Goal: Transaction & Acquisition: Purchase product/service

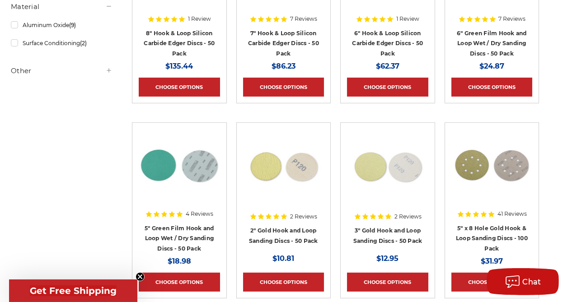
scroll to position [278, 0]
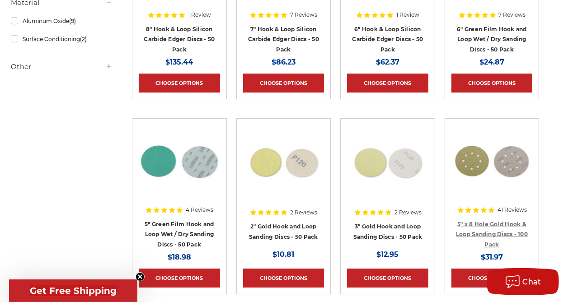
click at [487, 231] on link "5" x 8 Hole Gold Hook & Loop Sanding Discs - 100 Pack" at bounding box center [492, 234] width 72 height 27
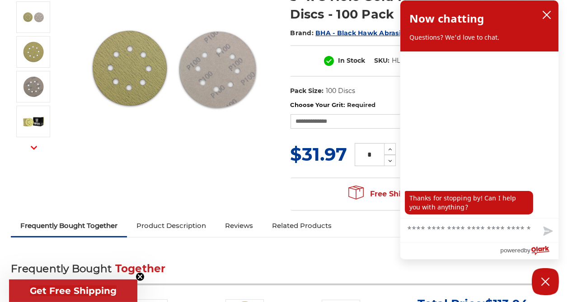
scroll to position [140, 0]
click at [553, 14] on button "close chatbox" at bounding box center [547, 15] width 14 height 14
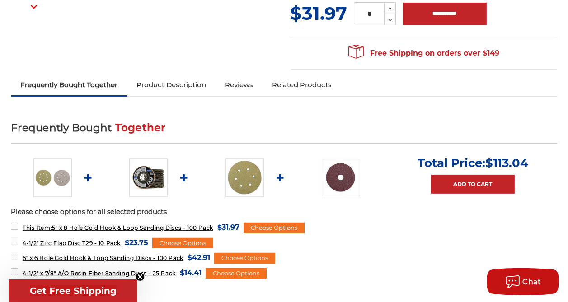
scroll to position [282, 0]
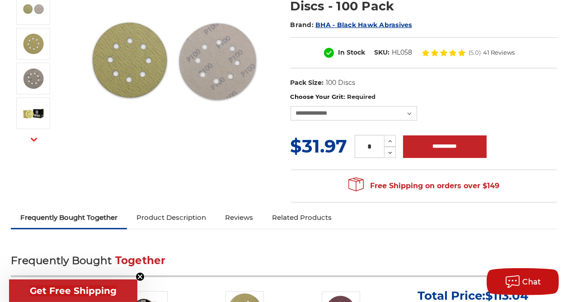
click at [263, 219] on link "Reviews" at bounding box center [239, 218] width 47 height 20
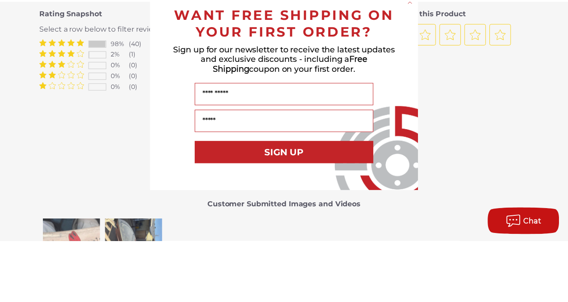
scroll to position [1076, 0]
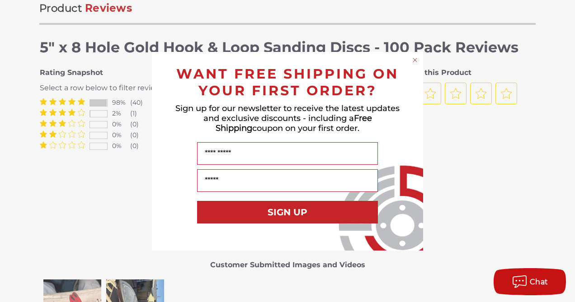
click at [414, 60] on icon "Close dialog" at bounding box center [415, 60] width 4 height 4
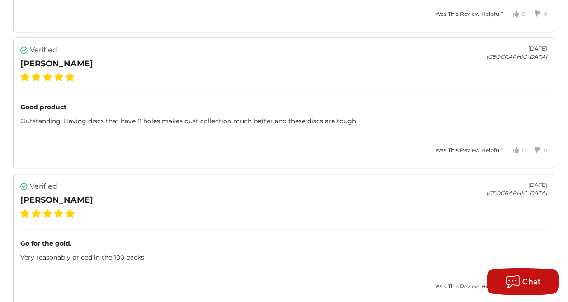
scroll to position [2583, 0]
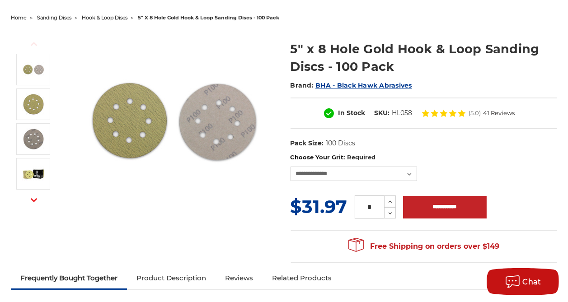
scroll to position [88, 0]
click at [411, 174] on select "**********" at bounding box center [354, 173] width 127 height 14
select select "***"
click at [291, 166] on select "**********" at bounding box center [354, 173] width 127 height 14
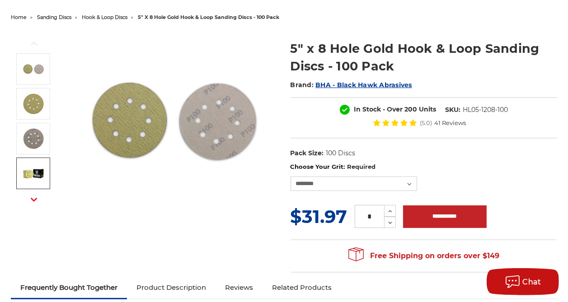
click at [45, 176] on img at bounding box center [33, 173] width 23 height 23
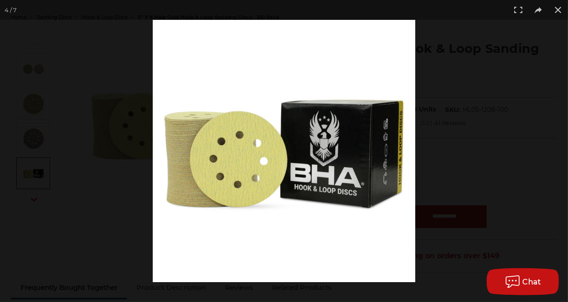
click at [509, 129] on div at bounding box center [437, 171] width 568 height 302
click at [555, 144] on div at bounding box center [437, 171] width 568 height 302
click at [555, 140] on div at bounding box center [437, 171] width 568 height 302
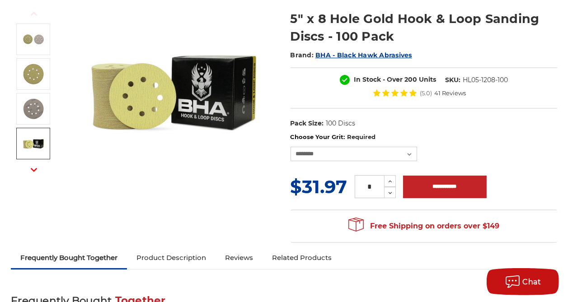
scroll to position [119, 0]
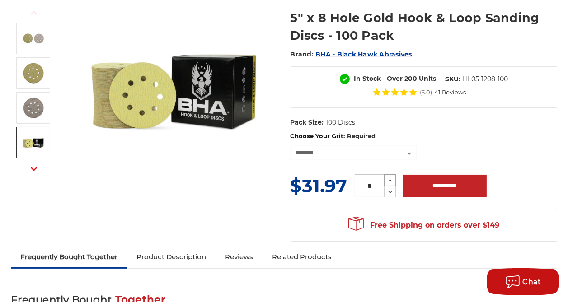
click at [391, 177] on icon at bounding box center [390, 181] width 7 height 8
type input "*"
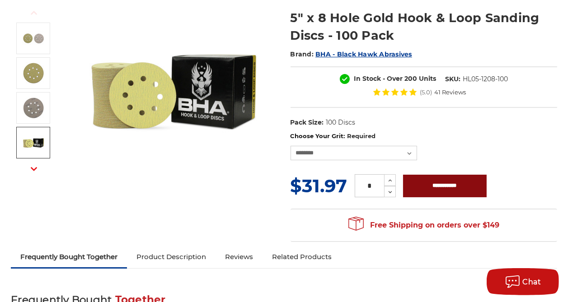
click at [448, 183] on input "**********" at bounding box center [445, 186] width 84 height 23
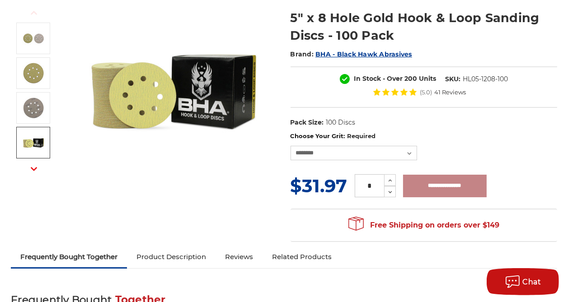
type input "**********"
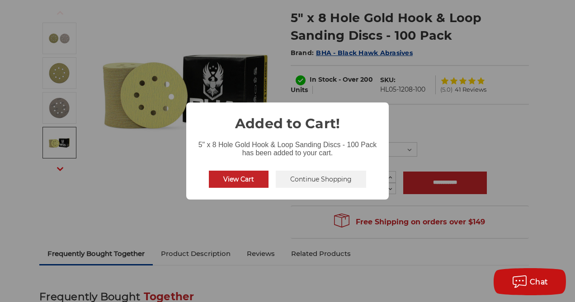
click at [336, 180] on button "Continue Shopping" at bounding box center [321, 179] width 90 height 17
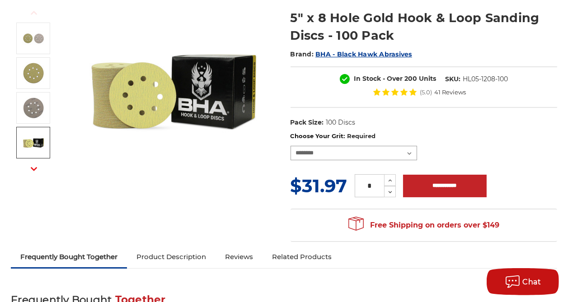
click at [411, 149] on select "**********" at bounding box center [354, 153] width 127 height 14
select select "***"
click at [291, 146] on select "**********" at bounding box center [354, 153] width 127 height 14
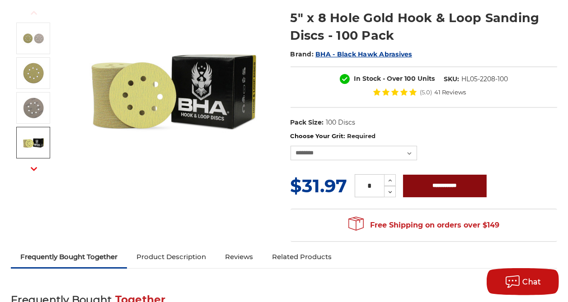
click at [445, 184] on input "**********" at bounding box center [445, 186] width 84 height 23
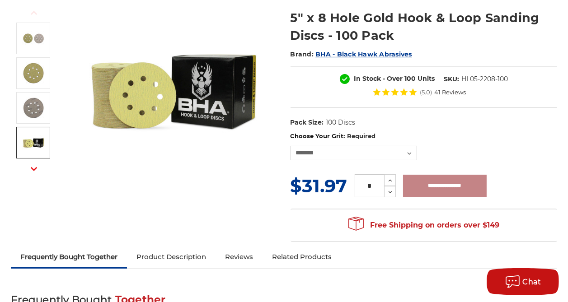
type input "**********"
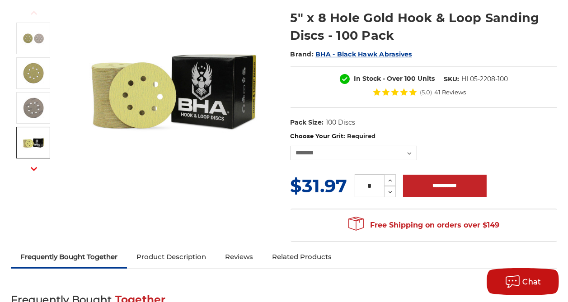
click at [245, 177] on img at bounding box center [174, 90] width 181 height 181
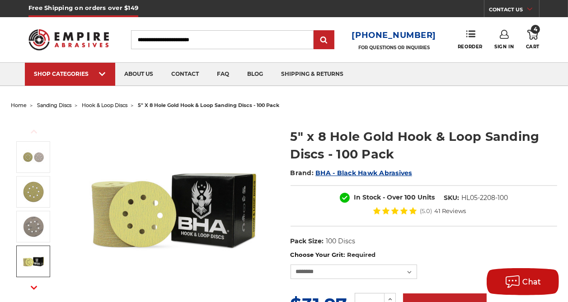
click at [539, 30] on span "4" at bounding box center [535, 29] width 9 height 9
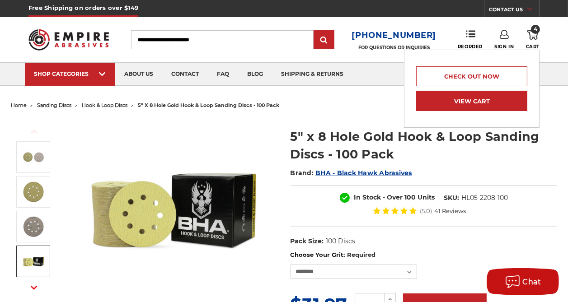
click at [486, 102] on link "View Cart" at bounding box center [471, 101] width 111 height 20
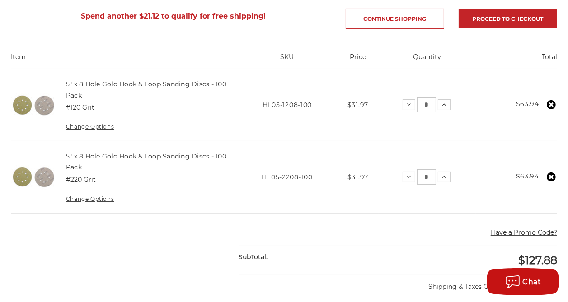
scroll to position [168, 0]
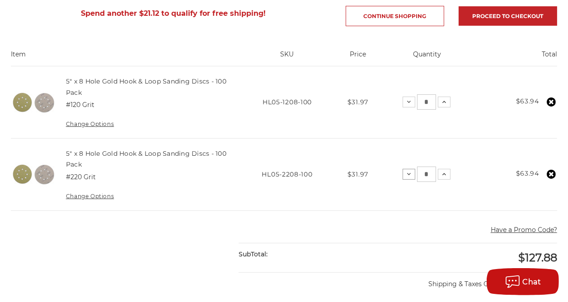
click at [405, 174] on icon at bounding box center [408, 174] width 7 height 7
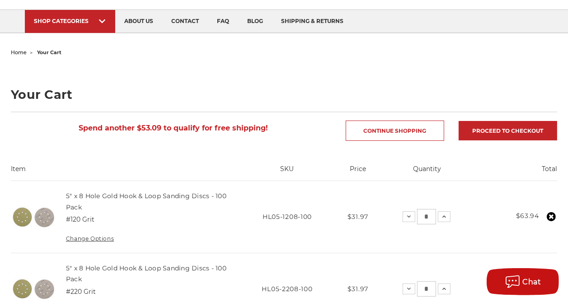
scroll to position [0, 0]
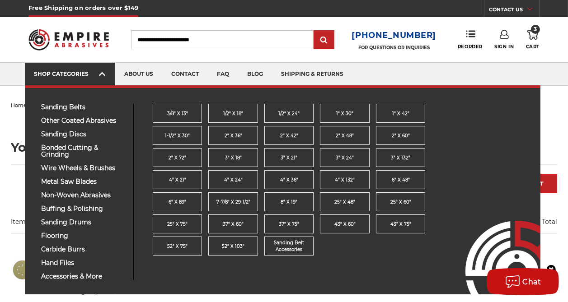
click at [102, 74] on use at bounding box center [102, 74] width 6 height 4
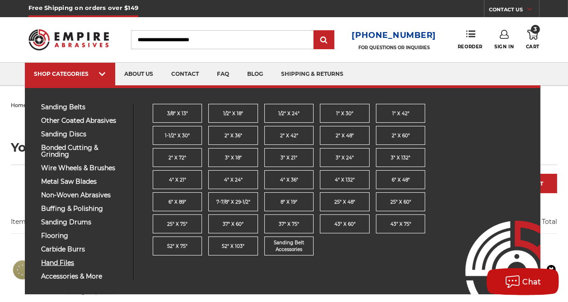
click at [61, 264] on span "hand files" at bounding box center [83, 263] width 85 height 7
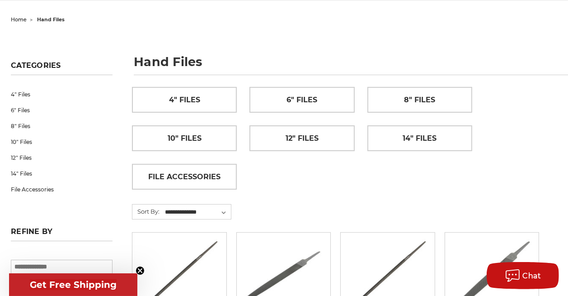
scroll to position [85, 0]
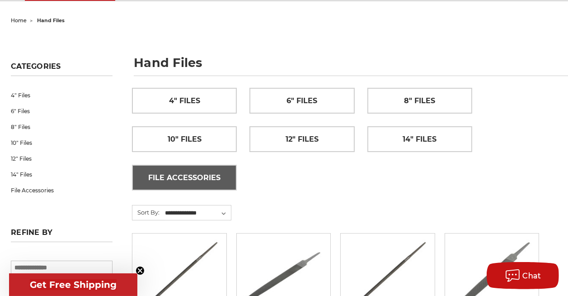
click at [221, 170] on span "File Accessories" at bounding box center [184, 177] width 72 height 15
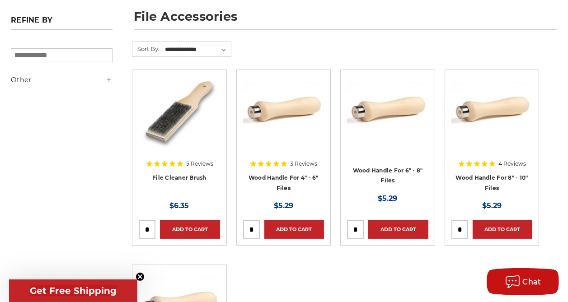
scroll to position [131, 0]
click at [205, 230] on link "Add to Cart" at bounding box center [190, 229] width 60 height 19
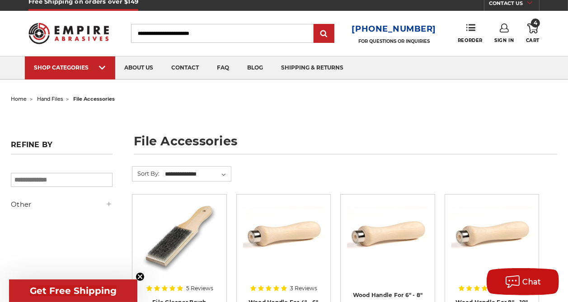
scroll to position [4, 0]
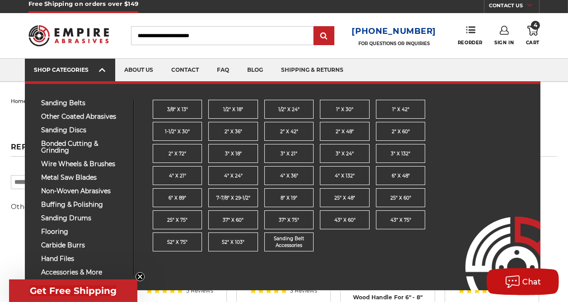
click at [100, 72] on icon at bounding box center [102, 70] width 6 height 10
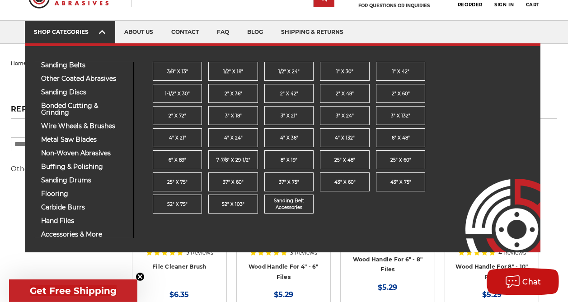
scroll to position [48, 0]
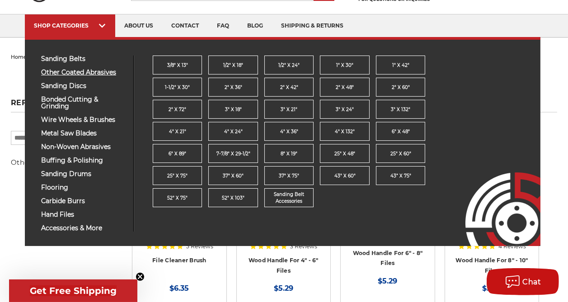
click at [104, 69] on span "other coated abrasives" at bounding box center [83, 72] width 85 height 7
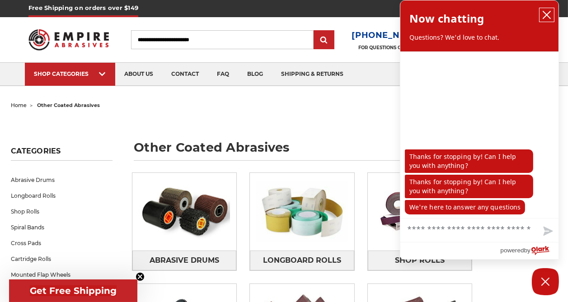
click at [547, 15] on icon "close chatbox" at bounding box center [546, 14] width 9 height 9
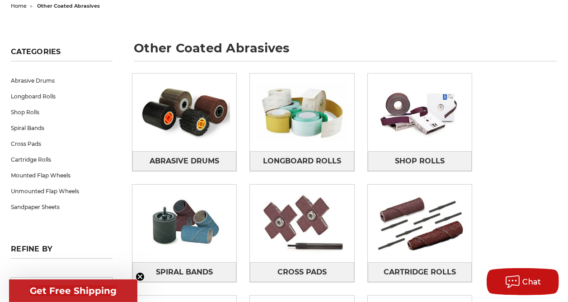
scroll to position [99, 0]
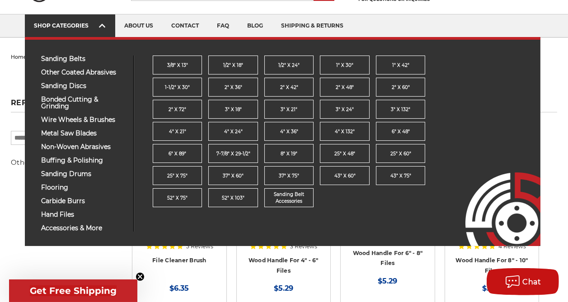
click at [89, 24] on div "SHOP CATEGORIES" at bounding box center [70, 25] width 72 height 7
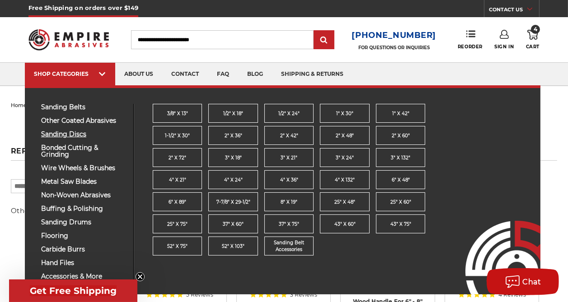
click at [75, 136] on span "sanding discs" at bounding box center [83, 134] width 85 height 7
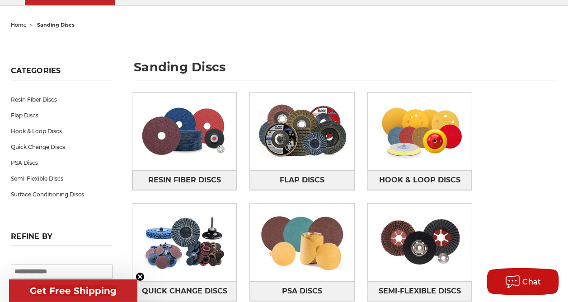
scroll to position [80, 0]
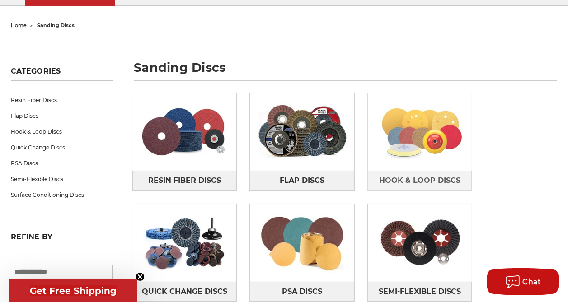
click at [380, 130] on img at bounding box center [420, 131] width 104 height 73
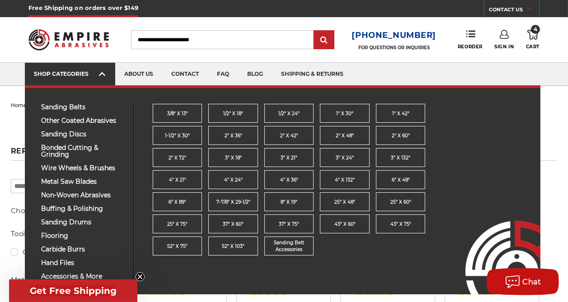
click at [89, 75] on div "SHOP CATEGORIES" at bounding box center [70, 74] width 72 height 7
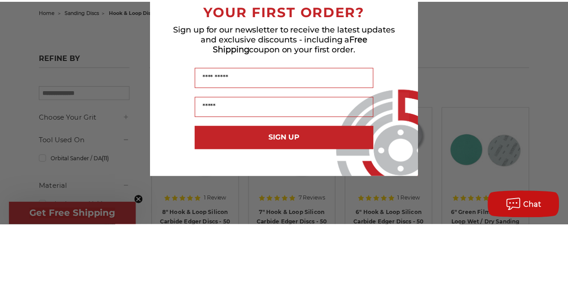
scroll to position [17, 0]
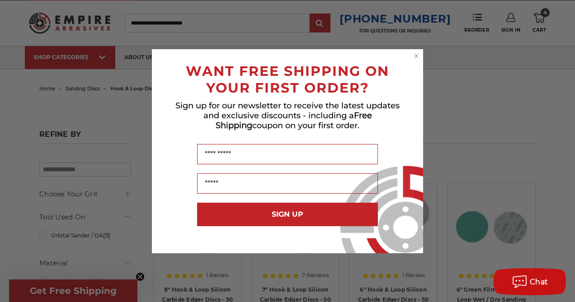
click at [94, 58] on div "Close dialog WANT FREE SHIPPING ON YOUR FIRST ORDER? Sign up for our newsletter…" at bounding box center [287, 151] width 575 height 302
click at [418, 56] on circle "Close dialog" at bounding box center [416, 56] width 9 height 9
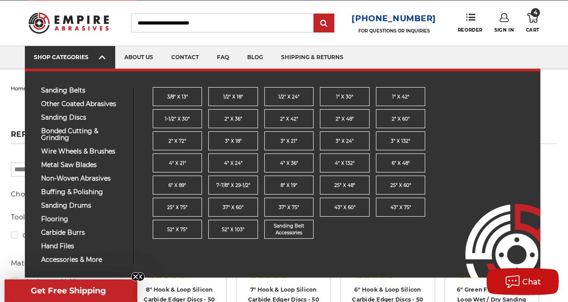
click at [93, 64] on link "SHOP CATEGORIES" at bounding box center [70, 57] width 90 height 23
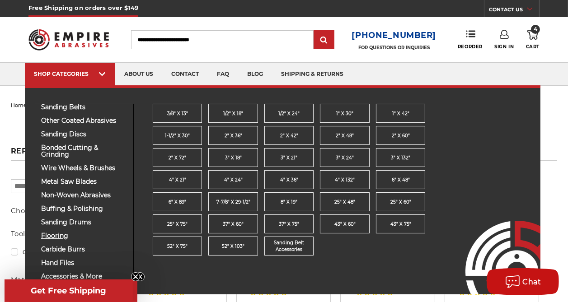
click at [65, 238] on span "flooring" at bounding box center [83, 236] width 85 height 7
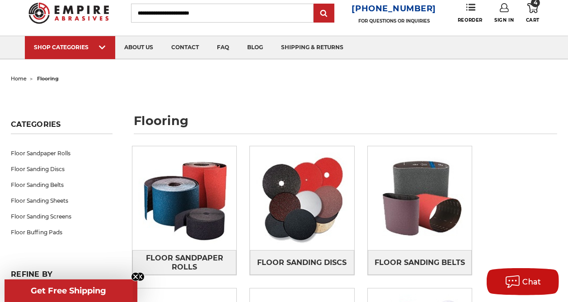
scroll to position [26, 0]
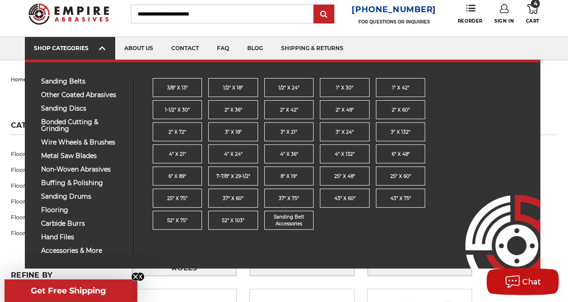
click at [102, 49] on use at bounding box center [102, 49] width 6 height 4
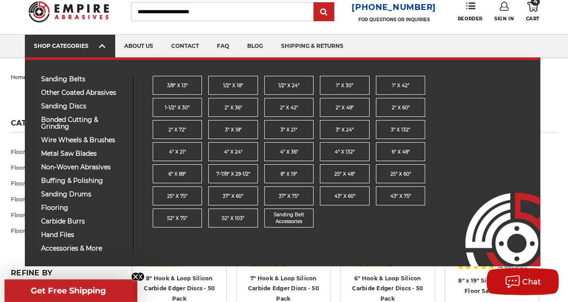
scroll to position [27, 0]
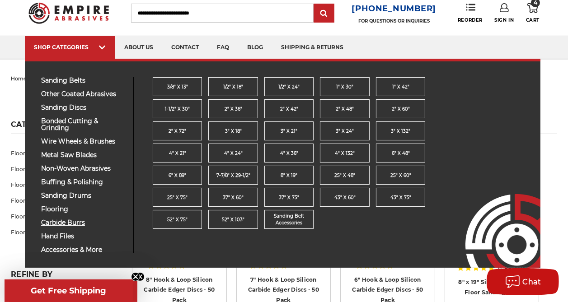
click at [77, 225] on span "carbide burrs" at bounding box center [83, 223] width 85 height 7
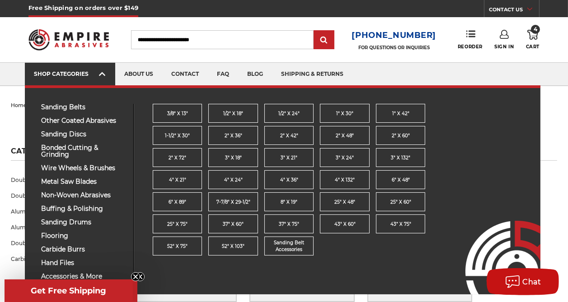
click at [94, 71] on div "SHOP CATEGORIES" at bounding box center [70, 74] width 72 height 7
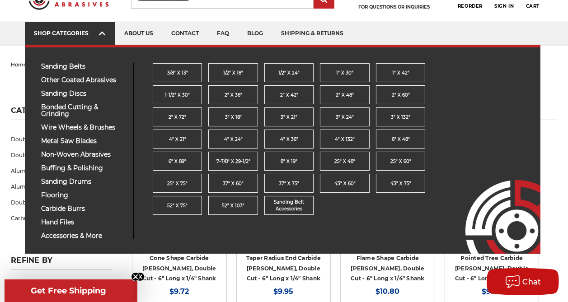
scroll to position [40, 0]
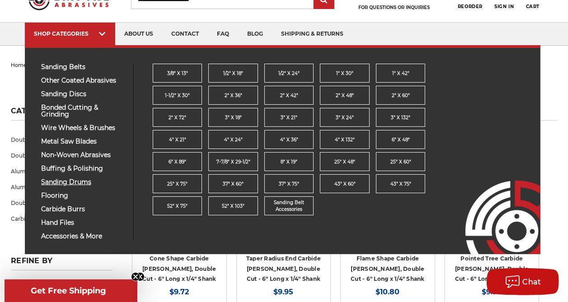
click at [78, 182] on span "sanding drums" at bounding box center [83, 182] width 85 height 7
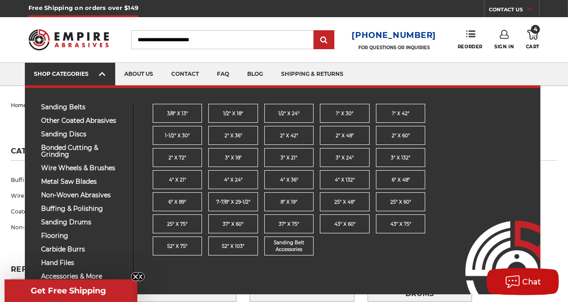
click at [90, 78] on link "SHOP CATEGORIES" at bounding box center [70, 74] width 90 height 23
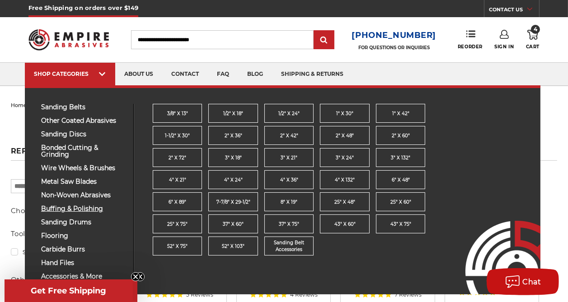
click at [91, 212] on span "buffing & polishing" at bounding box center [83, 209] width 85 height 7
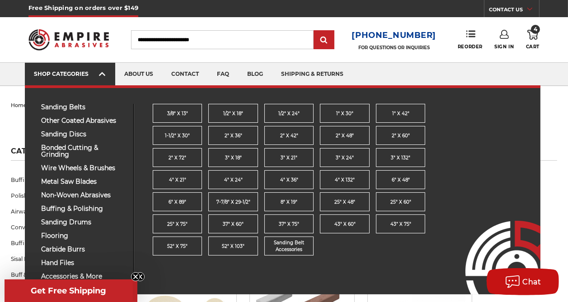
click at [92, 79] on link "SHOP CATEGORIES" at bounding box center [70, 74] width 90 height 23
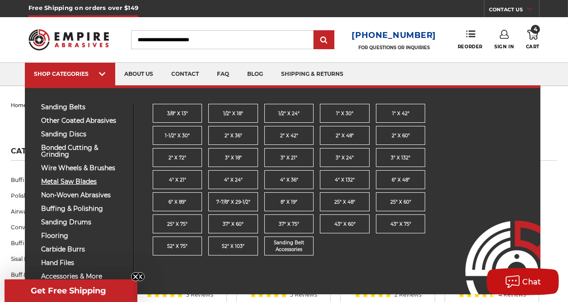
click at [84, 181] on span "metal saw blades" at bounding box center [83, 182] width 85 height 7
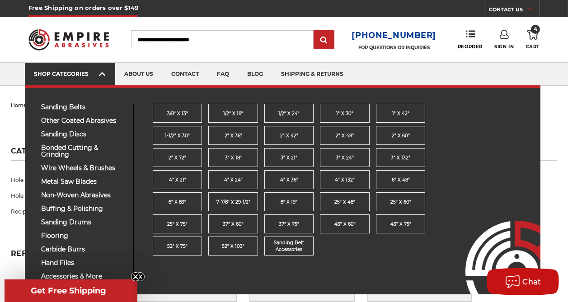
click at [101, 75] on use at bounding box center [102, 74] width 6 height 4
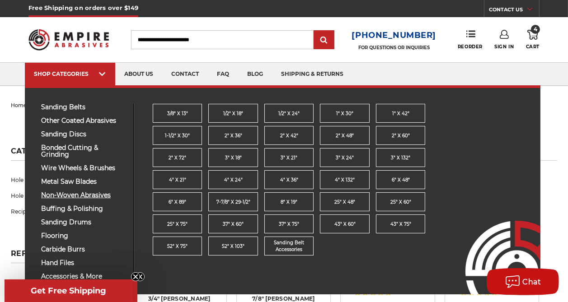
click at [95, 195] on span "non-woven abrasives" at bounding box center [83, 195] width 85 height 7
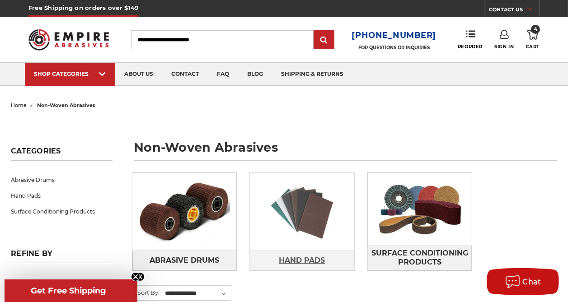
click at [280, 253] on span "Hand Pads" at bounding box center [302, 260] width 46 height 15
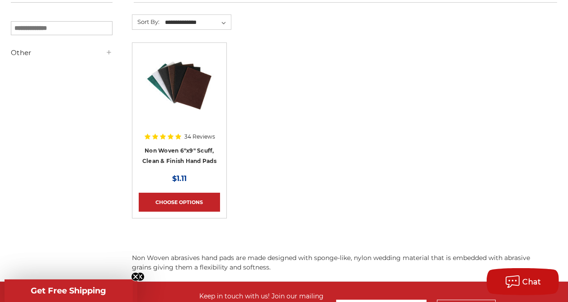
scroll to position [156, 0]
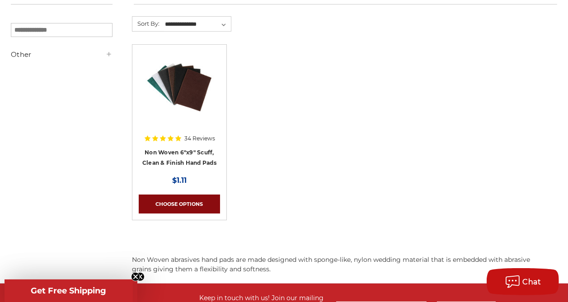
click at [206, 204] on link "Choose Options" at bounding box center [179, 204] width 81 height 19
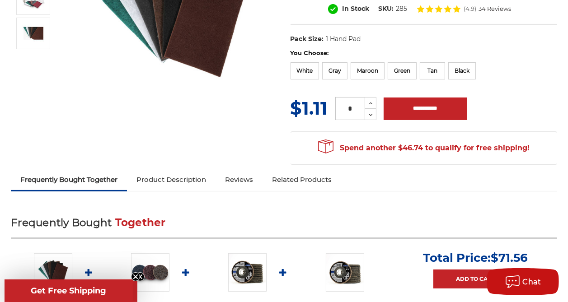
scroll to position [193, 0]
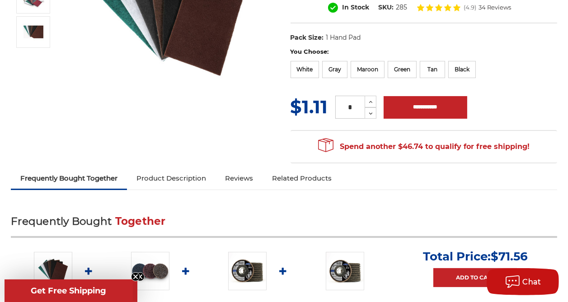
click at [203, 178] on link "Product Description" at bounding box center [171, 179] width 89 height 20
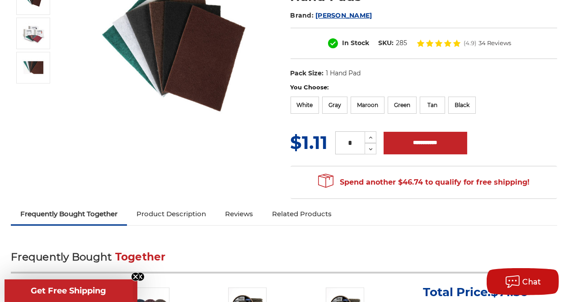
scroll to position [159, 0]
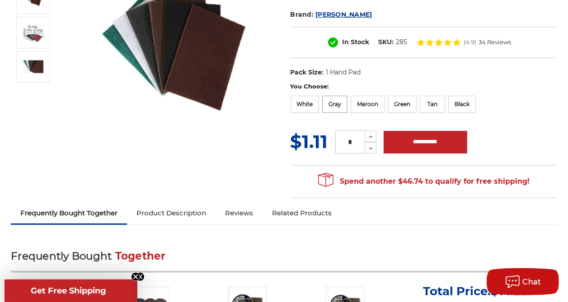
click at [333, 102] on label "Gray" at bounding box center [334, 104] width 25 height 17
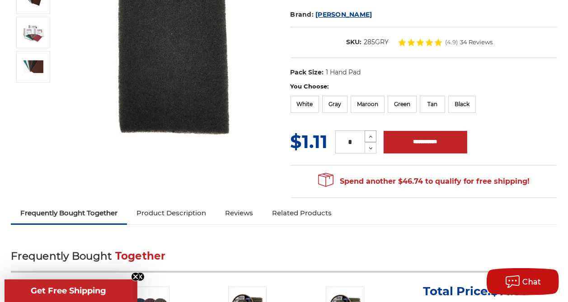
click at [371, 136] on use at bounding box center [371, 137] width 4 height 2
click at [372, 134] on icon at bounding box center [370, 137] width 7 height 8
click at [370, 134] on icon at bounding box center [370, 137] width 7 height 8
type input "*"
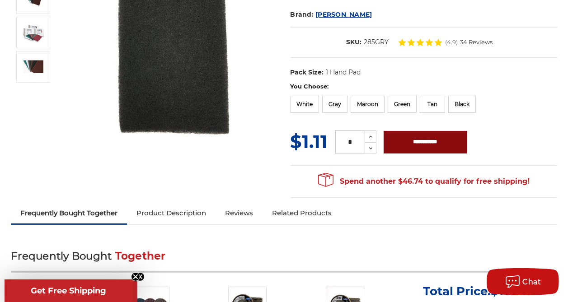
click at [427, 137] on input "**********" at bounding box center [426, 142] width 84 height 23
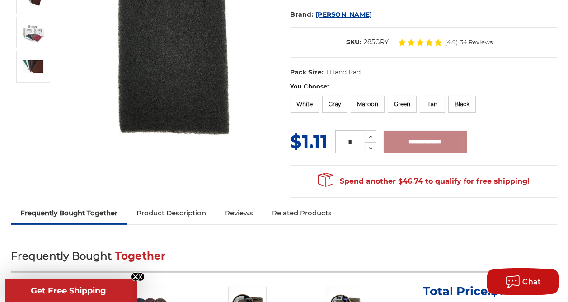
type input "**********"
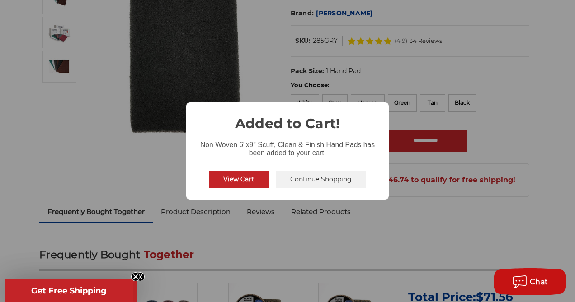
click at [325, 185] on button "Continue Shopping" at bounding box center [321, 179] width 90 height 17
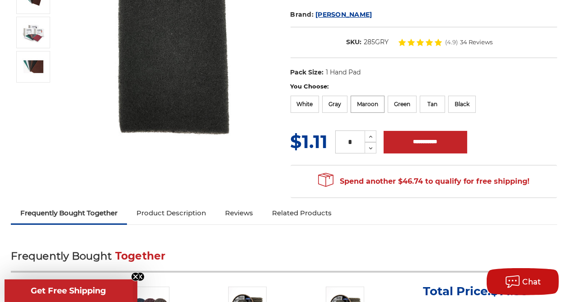
click at [367, 104] on label "Maroon" at bounding box center [368, 104] width 34 height 17
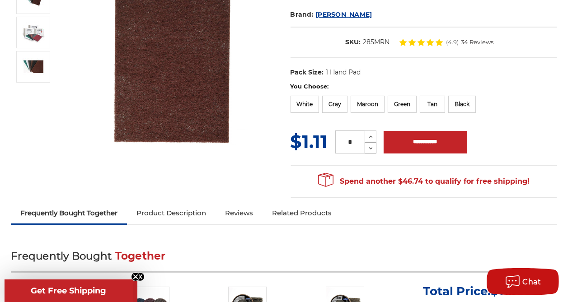
click at [373, 148] on icon at bounding box center [370, 149] width 7 height 8
click at [370, 134] on icon at bounding box center [370, 137] width 7 height 8
click at [373, 134] on icon at bounding box center [370, 137] width 7 height 8
click at [370, 134] on icon at bounding box center [370, 137] width 7 height 8
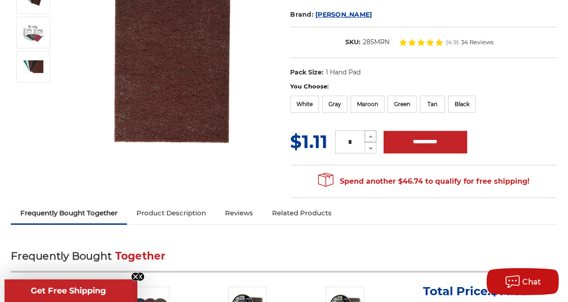
click at [370, 134] on icon at bounding box center [370, 137] width 7 height 8
click at [370, 133] on icon at bounding box center [370, 137] width 7 height 8
type input "**"
click at [428, 140] on input "**********" at bounding box center [426, 142] width 84 height 23
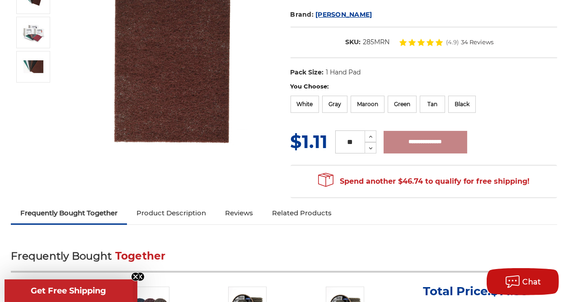
type input "**********"
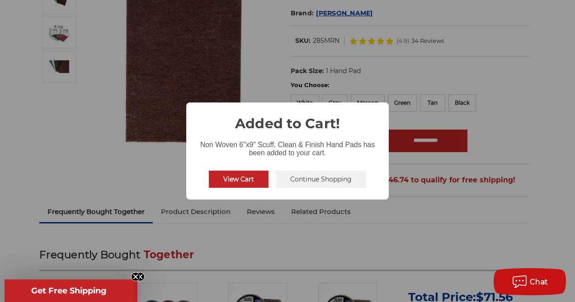
click at [320, 180] on button "Continue Shopping" at bounding box center [321, 179] width 90 height 17
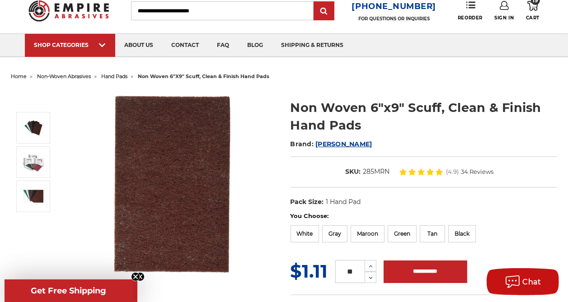
scroll to position [0, 0]
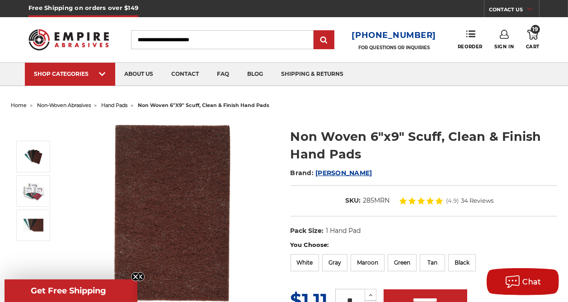
click at [527, 176] on h2 "Brand: Mercer" at bounding box center [424, 172] width 267 height 15
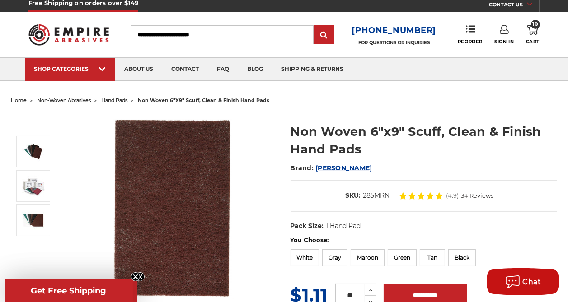
scroll to position [6, 0]
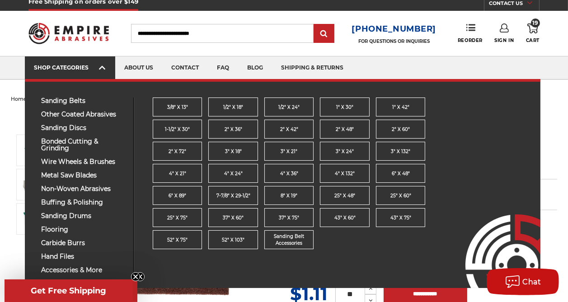
click at [94, 75] on link "SHOP CATEGORIES" at bounding box center [70, 68] width 90 height 23
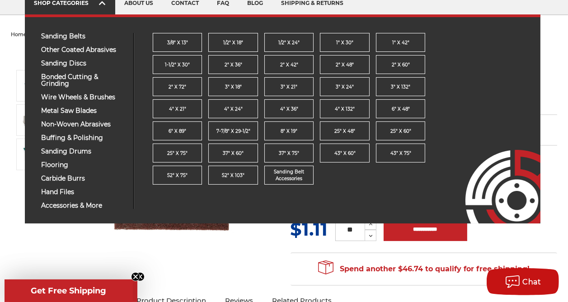
scroll to position [75, 0]
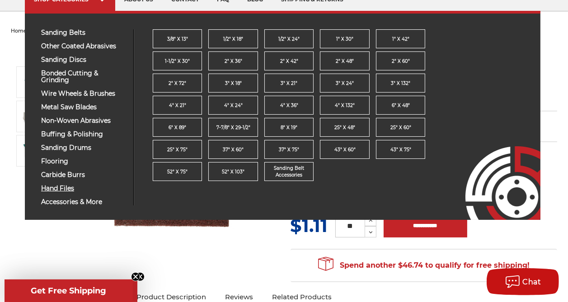
click at [68, 188] on span "hand files" at bounding box center [83, 188] width 85 height 7
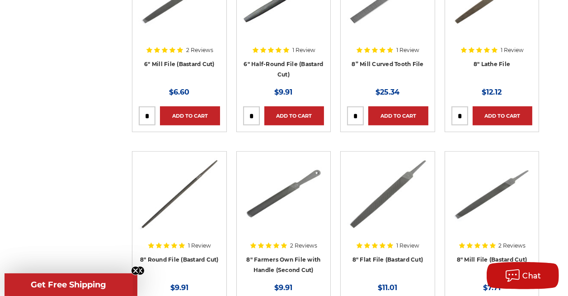
scroll to position [558, 0]
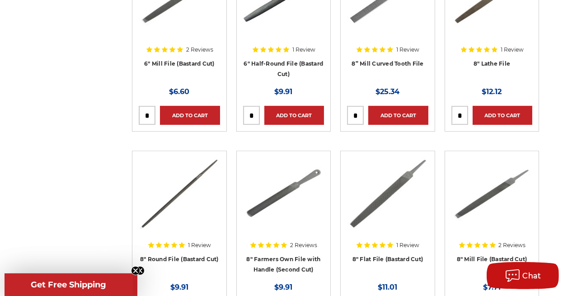
click at [412, 202] on div at bounding box center [387, 210] width 81 height 107
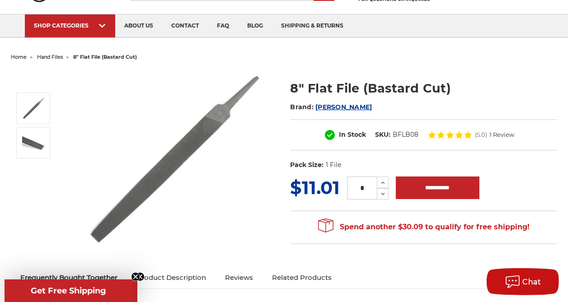
scroll to position [49, 0]
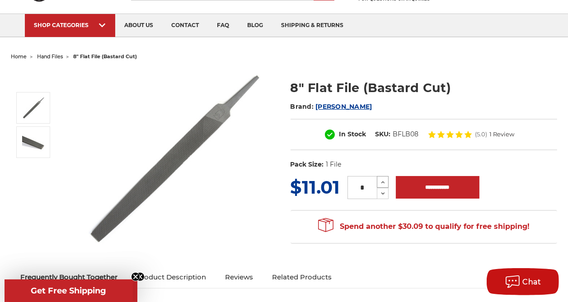
click at [384, 179] on icon at bounding box center [383, 183] width 7 height 8
type input "*"
click at [432, 187] on input "**********" at bounding box center [438, 187] width 84 height 23
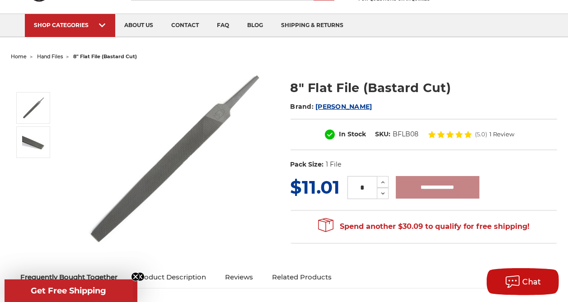
type input "**********"
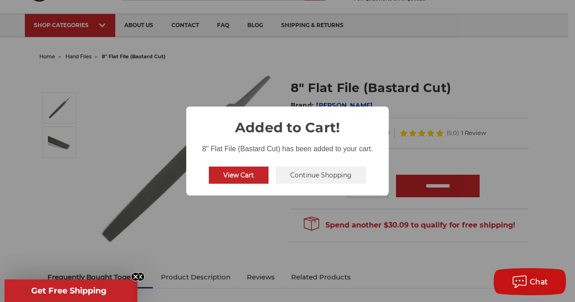
click at [327, 181] on button "Continue Shopping" at bounding box center [321, 175] width 90 height 17
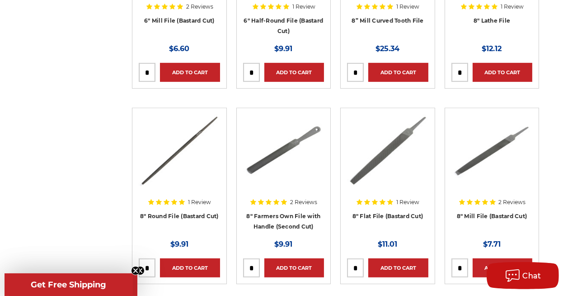
scroll to position [599, 0]
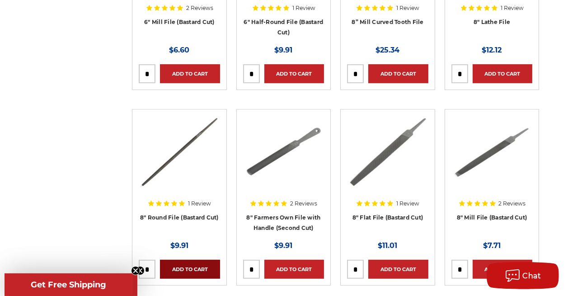
click at [206, 259] on link "Add to Cart" at bounding box center [190, 268] width 60 height 19
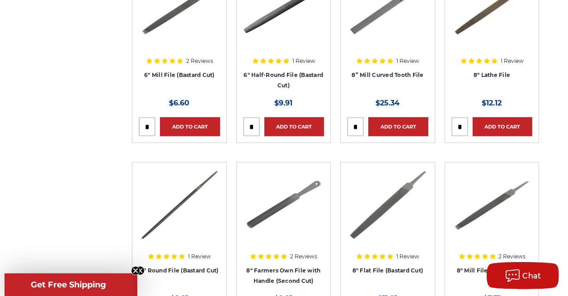
scroll to position [545, 0]
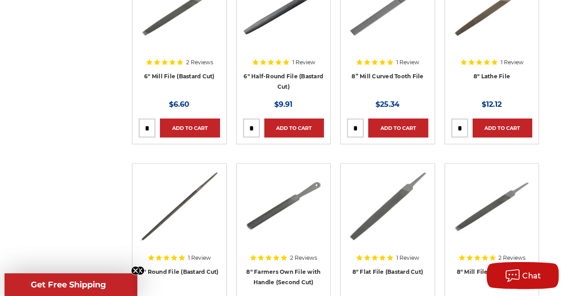
click at [184, 182] on img at bounding box center [179, 206] width 81 height 72
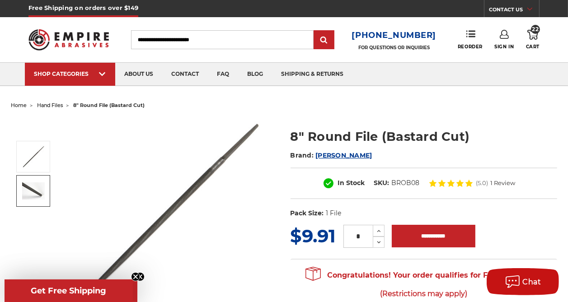
click at [45, 192] on img at bounding box center [33, 191] width 23 height 17
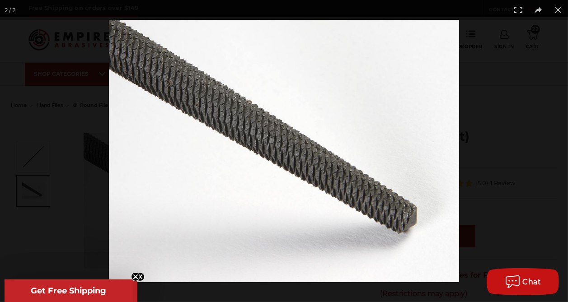
click at [559, 12] on button at bounding box center [558, 10] width 20 height 20
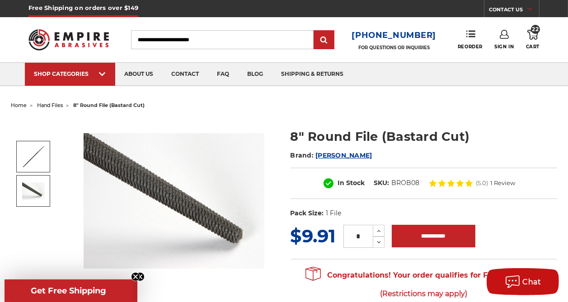
click at [45, 160] on img at bounding box center [33, 157] width 23 height 23
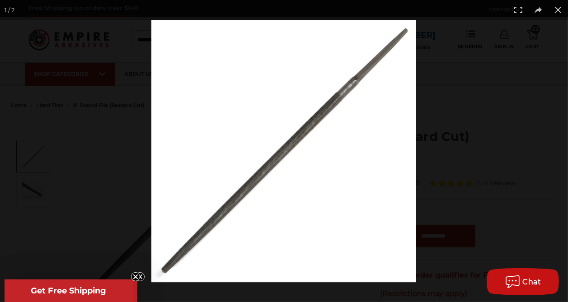
click at [565, 8] on button at bounding box center [558, 10] width 20 height 20
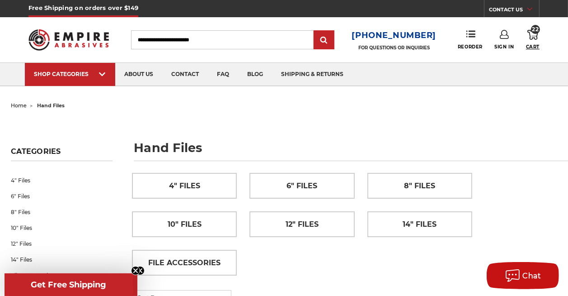
click at [533, 45] on span "Cart" at bounding box center [533, 47] width 14 height 6
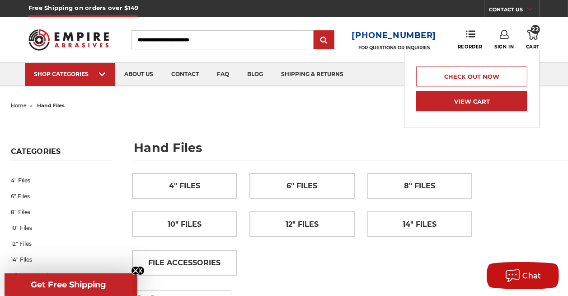
click at [483, 105] on link "View Cart" at bounding box center [471, 101] width 111 height 20
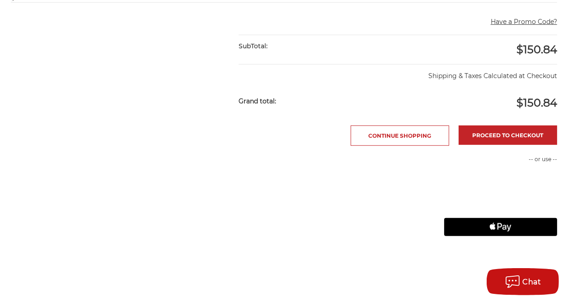
scroll to position [653, 0]
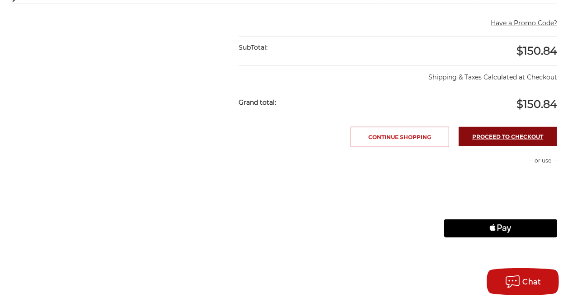
click at [483, 131] on link "Proceed to checkout" at bounding box center [508, 136] width 99 height 19
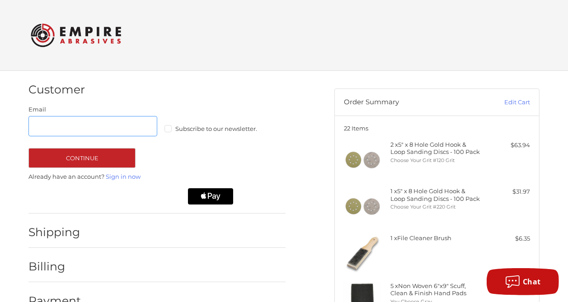
scroll to position [10, 0]
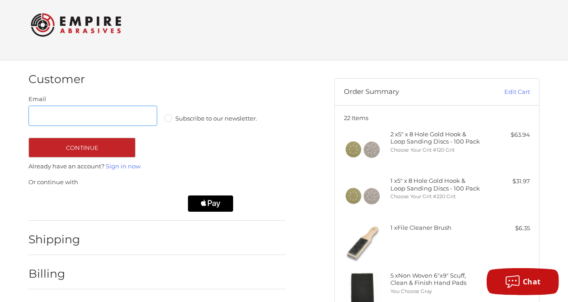
click at [55, 114] on input "Email" at bounding box center [92, 116] width 129 height 20
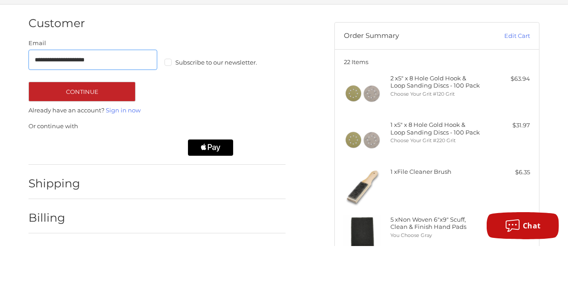
type input "**********"
click at [175, 119] on label "Subscribe to our newsletter." at bounding box center [229, 118] width 129 height 7
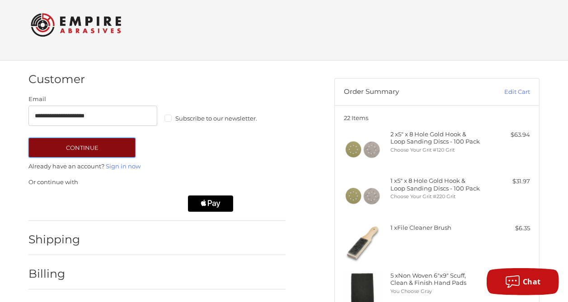
click at [109, 148] on button "Continue" at bounding box center [81, 148] width 107 height 20
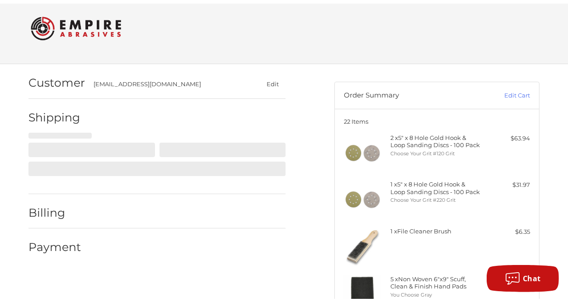
select select "**"
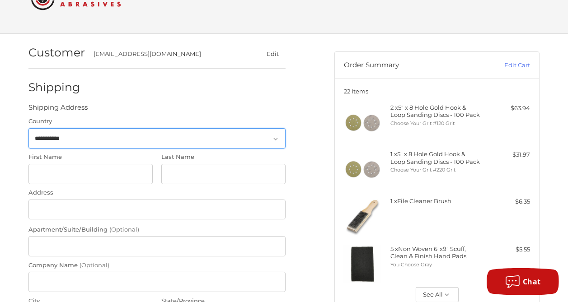
scroll to position [37, 0]
click at [51, 174] on input "First Name" at bounding box center [90, 174] width 124 height 20
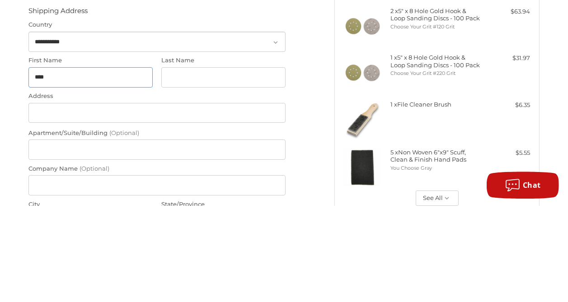
type input "****"
click at [192, 174] on input "Last Name" at bounding box center [223, 174] width 124 height 20
type input "*****"
click at [44, 210] on input "Address" at bounding box center [156, 210] width 257 height 20
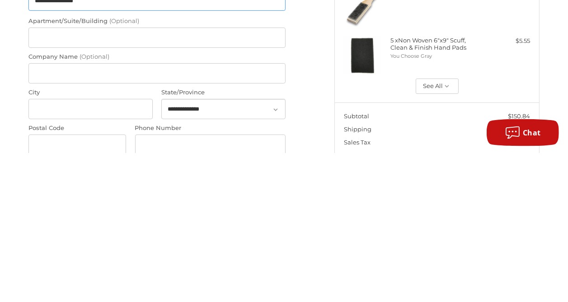
scroll to position [99, 0]
type input "**********"
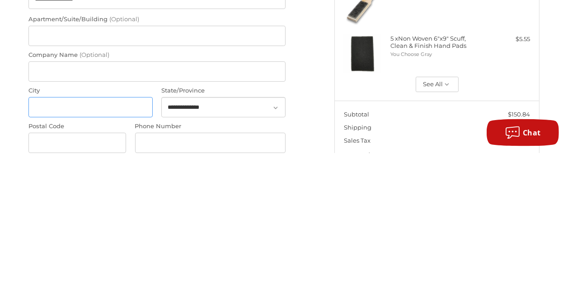
click at [48, 259] on input "City" at bounding box center [90, 256] width 124 height 20
type input "******"
click at [280, 261] on div at bounding box center [276, 257] width 8 height 8
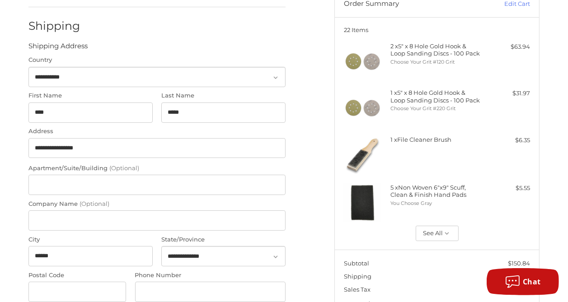
click at [280, 259] on icon at bounding box center [276, 257] width 8 height 8
click at [184, 260] on select "**********" at bounding box center [223, 256] width 124 height 20
select select "**"
click at [169, 246] on select "**********" at bounding box center [223, 256] width 124 height 20
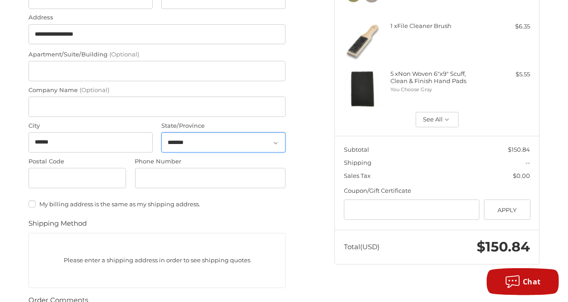
scroll to position [214, 0]
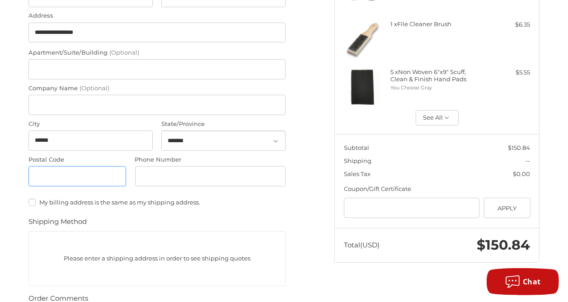
click at [42, 177] on input "Postal Code" at bounding box center [77, 176] width 98 height 20
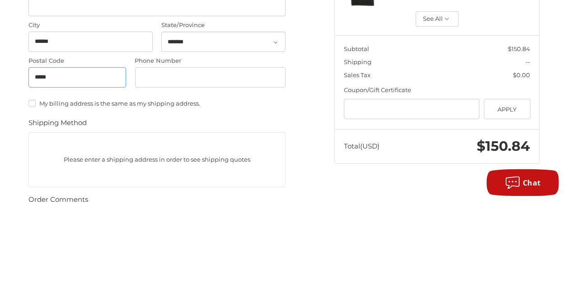
type input "*****"
click at [155, 177] on input "Phone Number" at bounding box center [210, 176] width 151 height 20
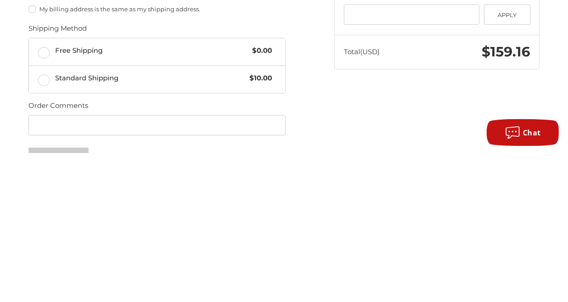
scroll to position [259, 0]
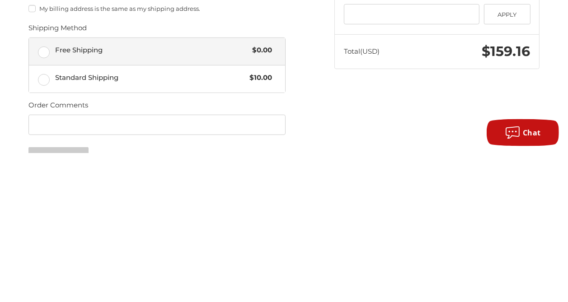
type input "**********"
click at [43, 198] on label "Free Shipping $0.00" at bounding box center [157, 200] width 256 height 27
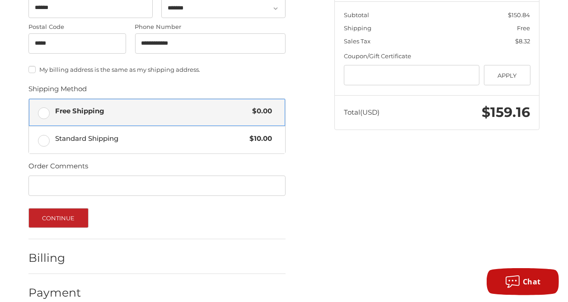
scroll to position [360, 0]
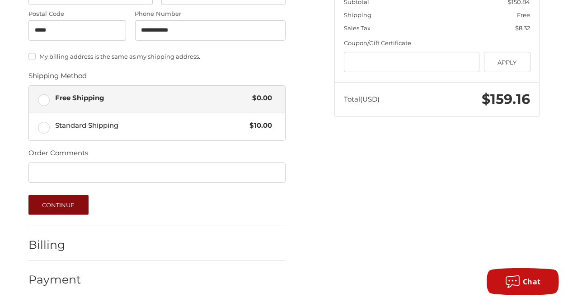
click at [67, 205] on button "Continue" at bounding box center [58, 205] width 60 height 20
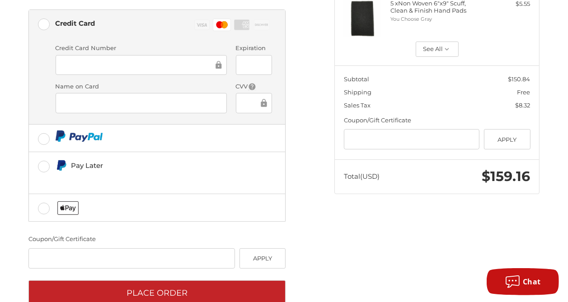
scroll to position [286, 0]
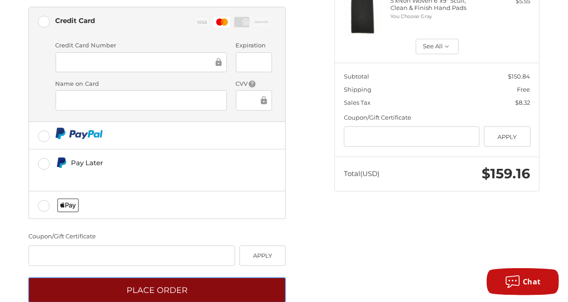
click at [212, 278] on button "Place Order" at bounding box center [156, 290] width 257 height 25
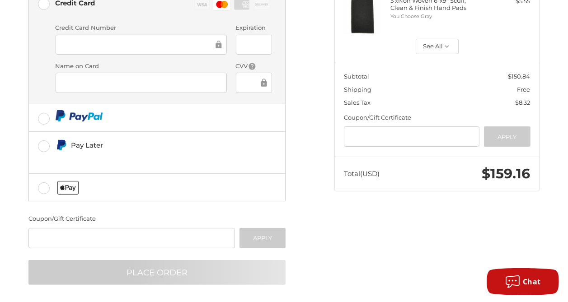
scroll to position [20, 0]
